Goal: Find specific page/section: Find specific page/section

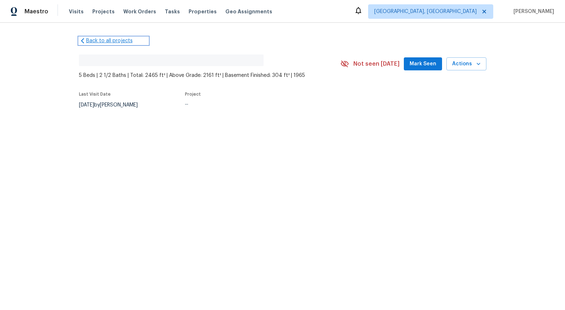
click at [103, 42] on link "Back to all projects" at bounding box center [113, 40] width 69 height 7
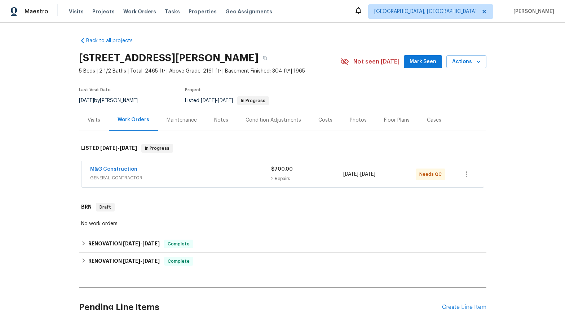
click at [122, 179] on span "GENERAL_CONTRACTOR" at bounding box center [180, 177] width 181 height 7
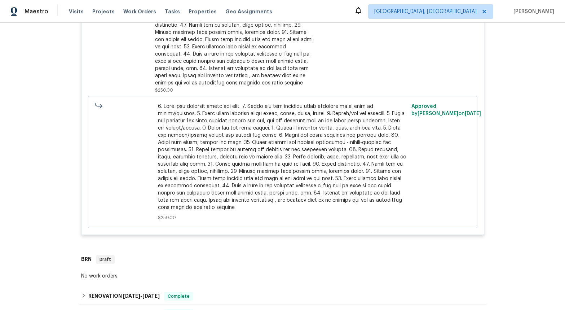
scroll to position [513, 0]
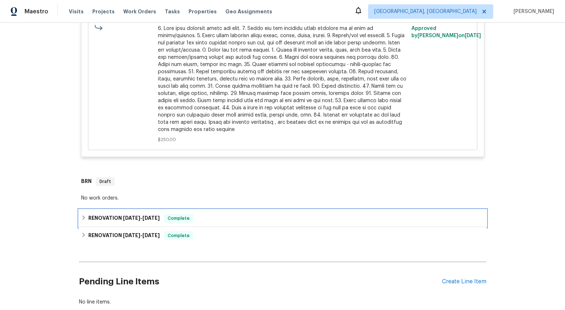
click at [130, 215] on span "7/15/25" at bounding box center [131, 217] width 17 height 5
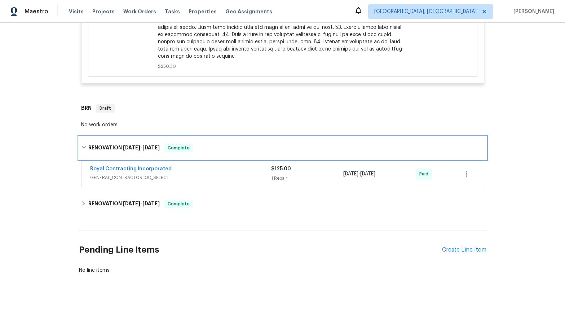
scroll to position [597, 0]
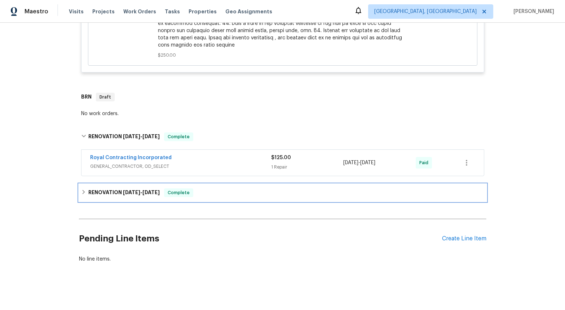
click at [123, 190] on span "5/20/25" at bounding box center [131, 192] width 17 height 5
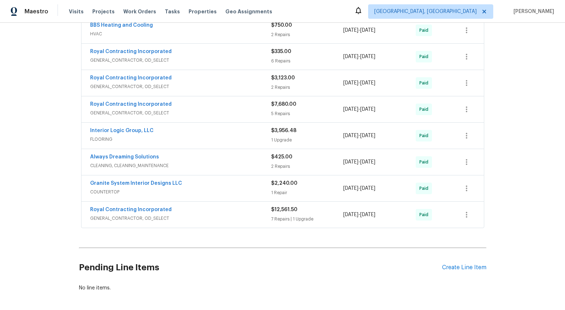
scroll to position [817, 0]
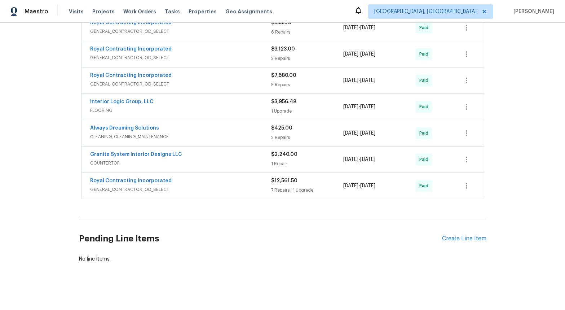
click at [130, 186] on span "GENERAL_CONTRACTOR, OD_SELECT" at bounding box center [180, 189] width 181 height 7
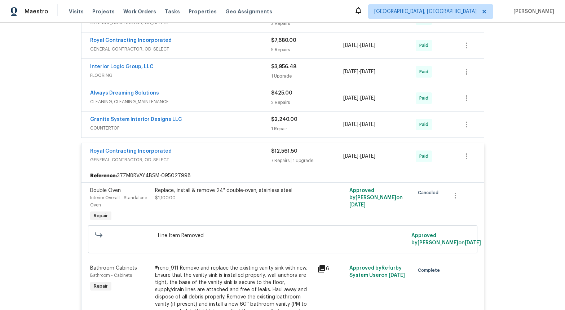
scroll to position [844, 0]
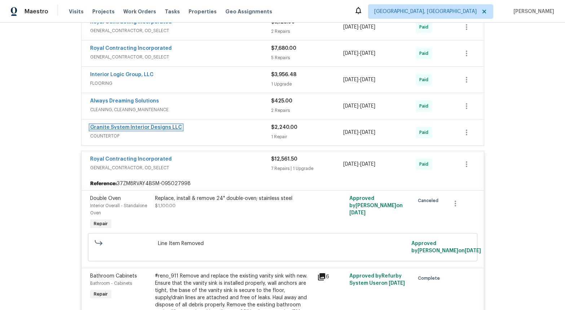
click at [130, 125] on link "Granite System Interior Designs LLC" at bounding box center [136, 127] width 92 height 5
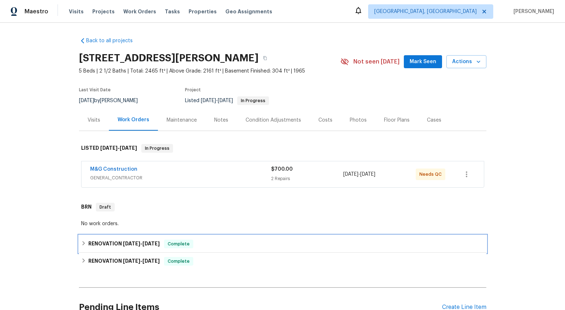
drag, startPoint x: 141, startPoint y: 246, endPoint x: 146, endPoint y: 241, distance: 6.9
click at [141, 246] on span "7/15/25 - 7/15/25" at bounding box center [141, 243] width 37 height 5
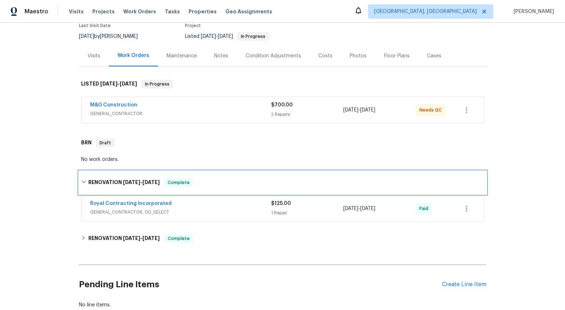
scroll to position [65, 0]
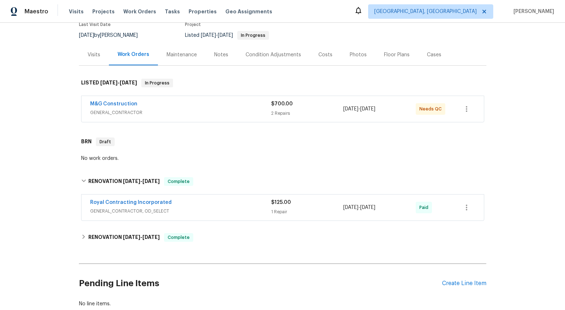
click at [137, 213] on span "GENERAL_CONTRACTOR, OD_SELECT" at bounding box center [180, 210] width 181 height 7
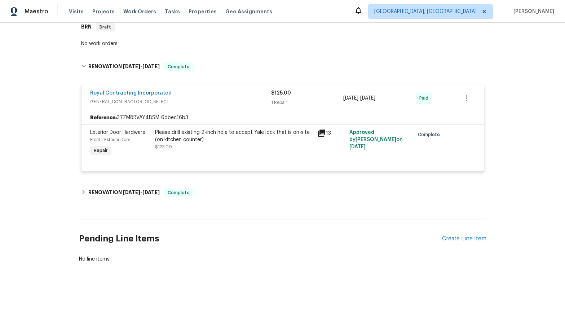
scroll to position [187, 0]
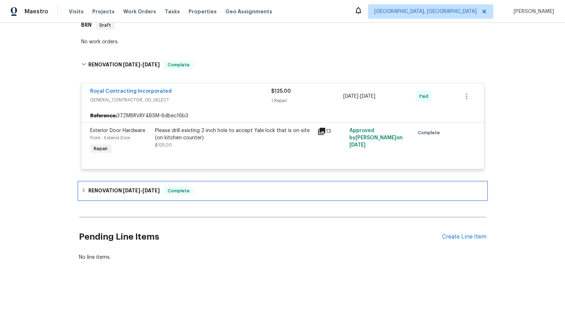
click at [127, 188] on span "[DATE]" at bounding box center [131, 190] width 17 height 5
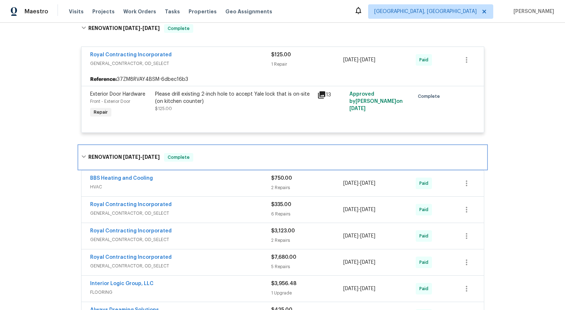
scroll to position [249, 0]
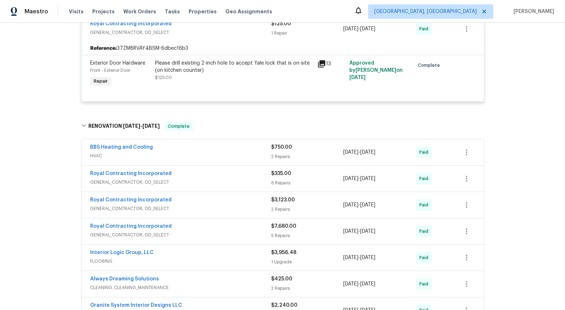
click at [153, 207] on span "GENERAL_CONTRACTOR, OD_SELECT" at bounding box center [180, 208] width 181 height 7
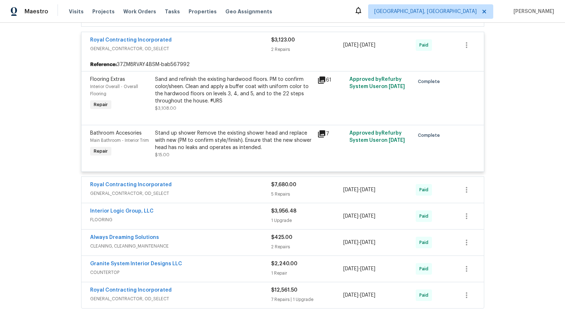
scroll to position [423, 0]
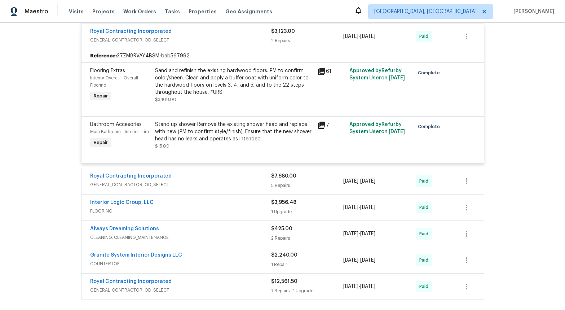
click at [138, 185] on span "GENERAL_CONTRACTOR, OD_SELECT" at bounding box center [180, 184] width 181 height 7
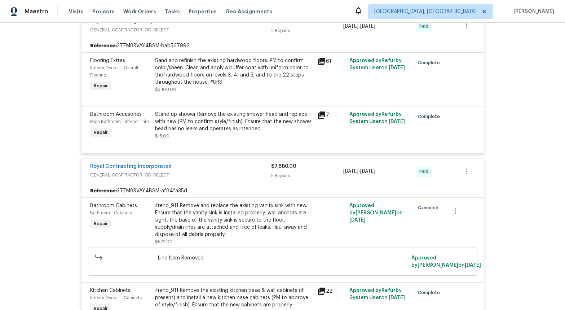
scroll to position [438, 0]
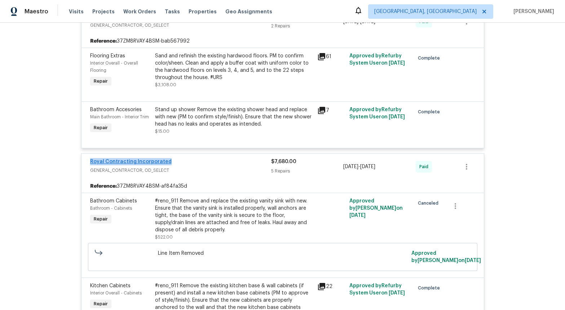
drag, startPoint x: 169, startPoint y: 161, endPoint x: 87, endPoint y: 160, distance: 82.3
click at [90, 160] on div "Royal Contracting Incorporated" at bounding box center [180, 162] width 181 height 9
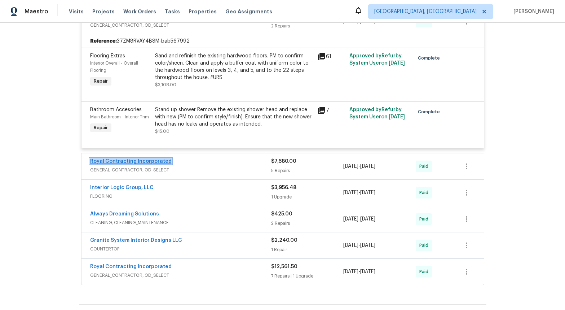
copy link "Royal Contracting Incorporated"
click at [137, 171] on span "GENERAL_CONTRACTOR, OD_SELECT" at bounding box center [180, 169] width 181 height 7
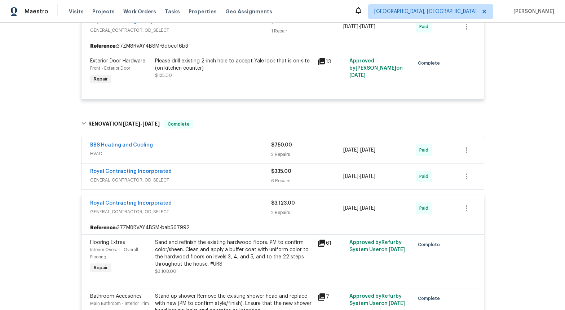
scroll to position [252, 0]
